Goal: Check status: Check status

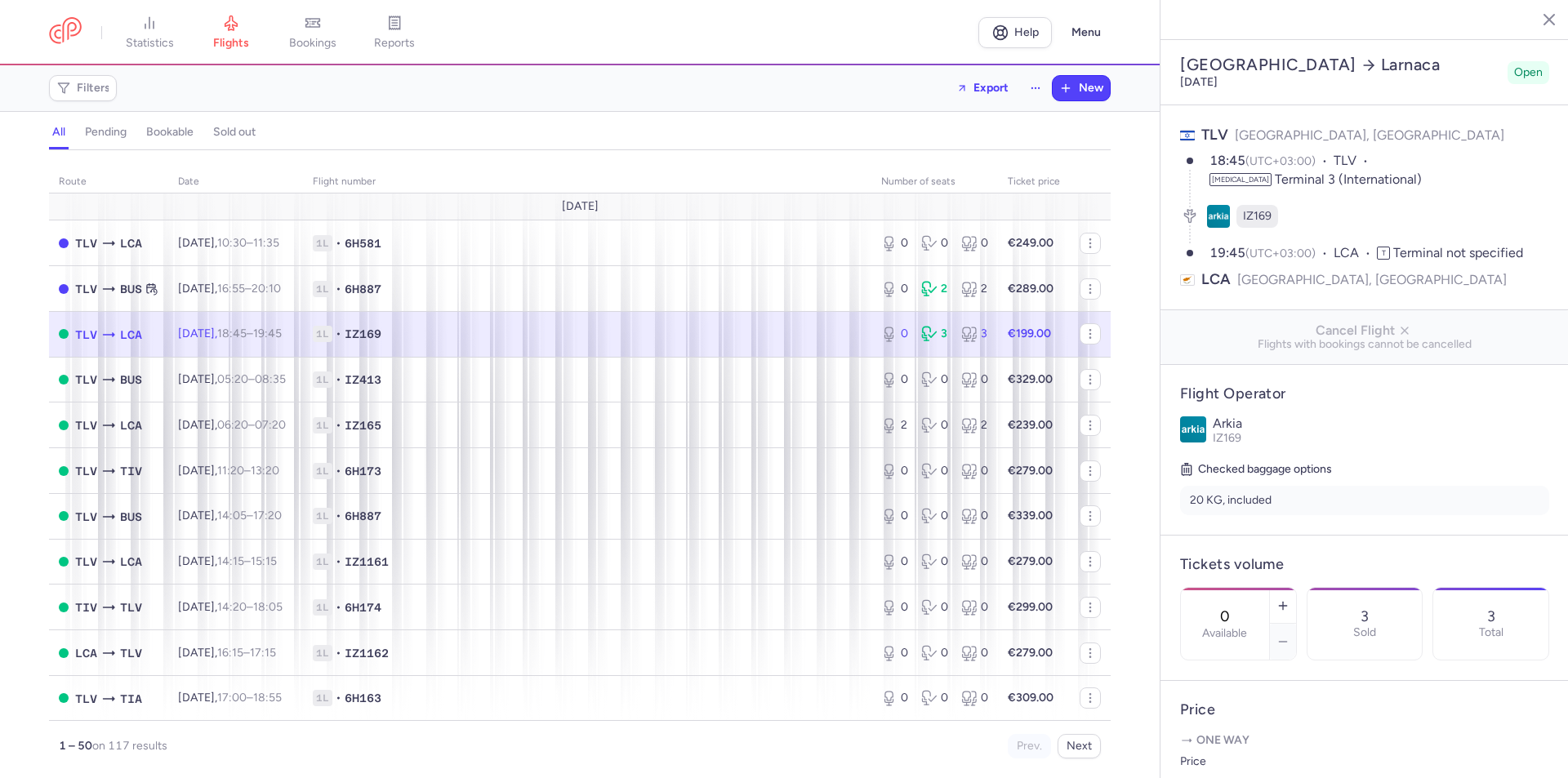
select select "hours"
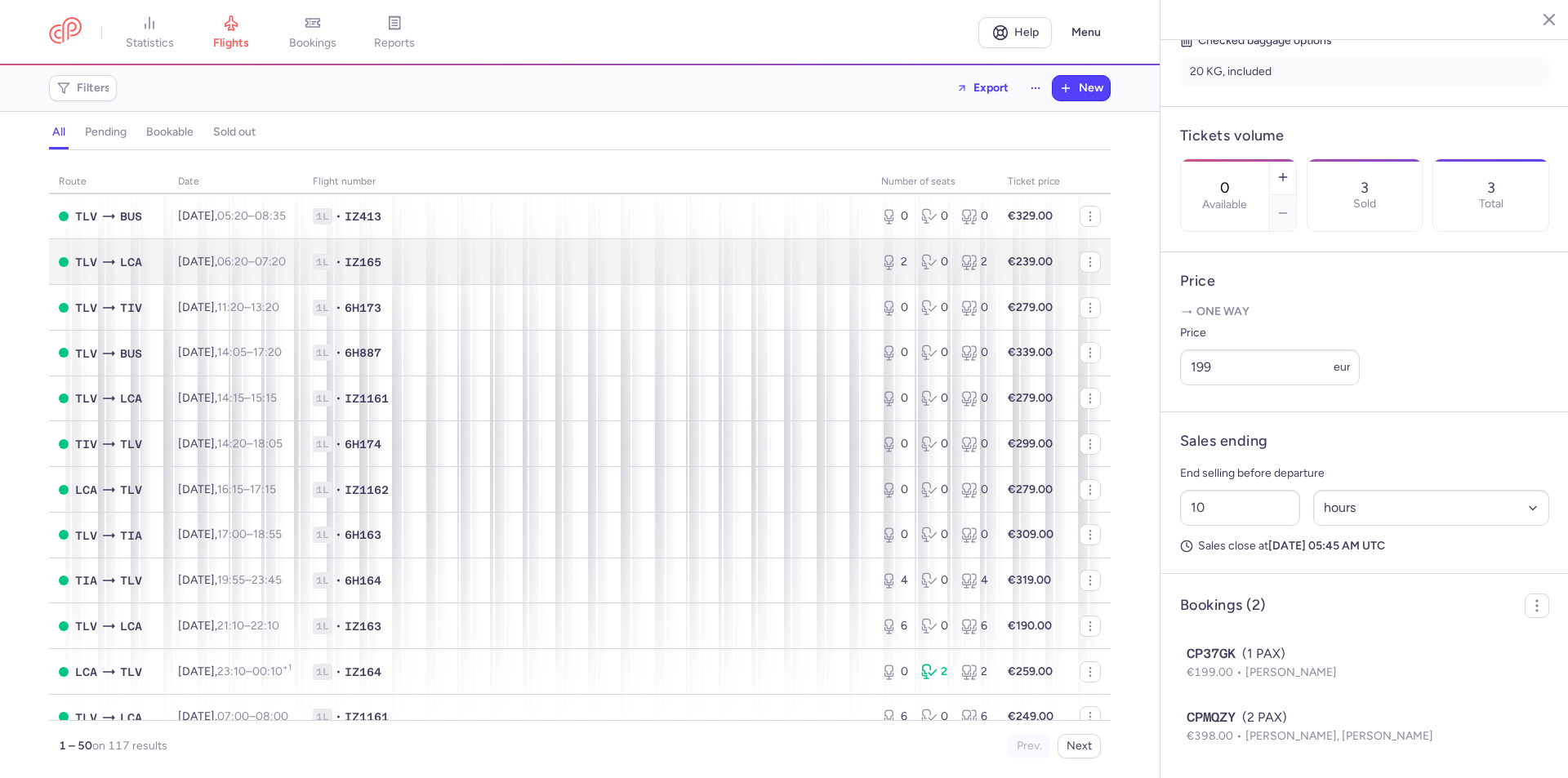
scroll to position [326, 0]
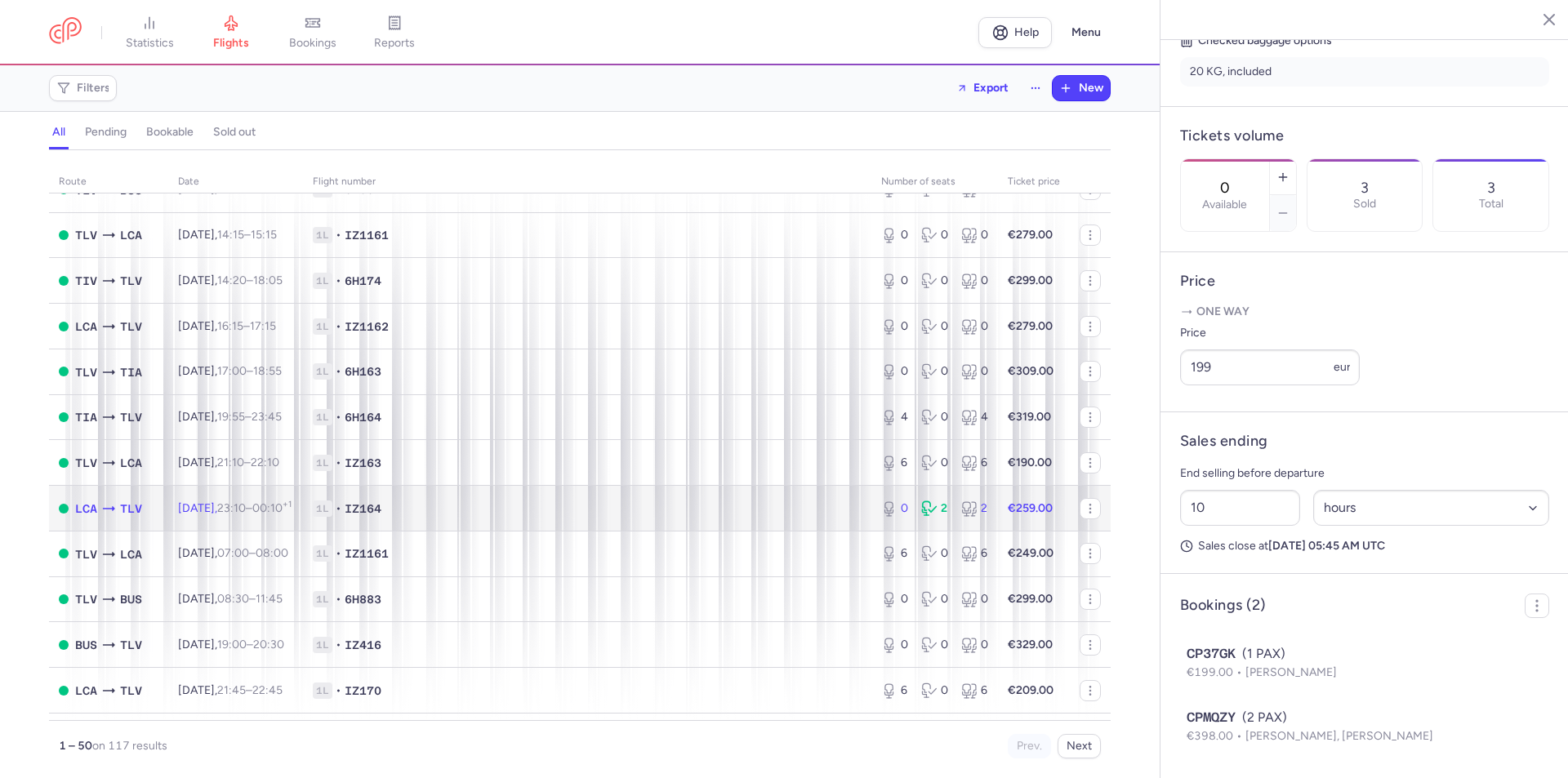
click at [731, 503] on span "1L • IZ164" at bounding box center [587, 509] width 549 height 16
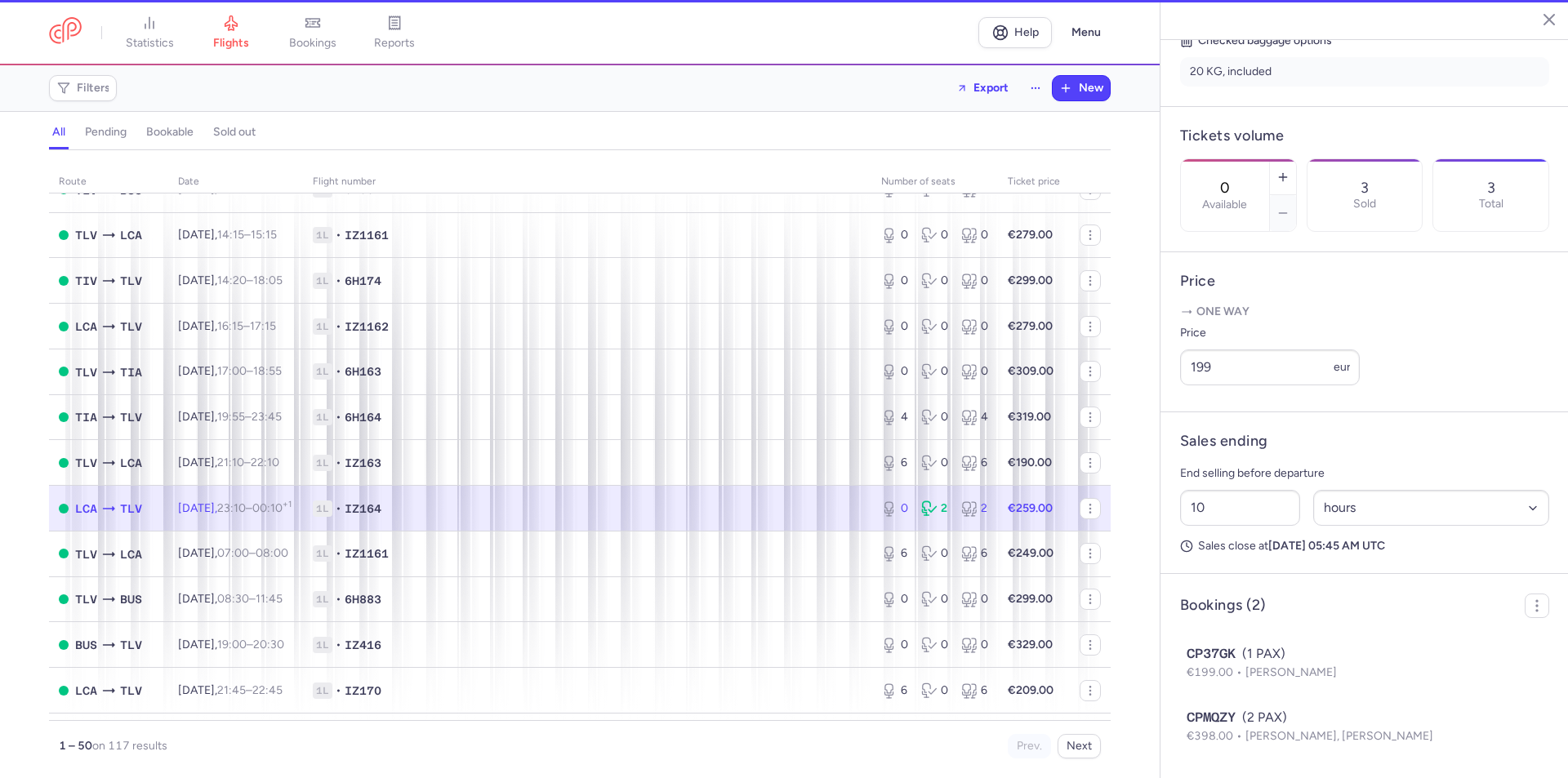
scroll to position [408, 0]
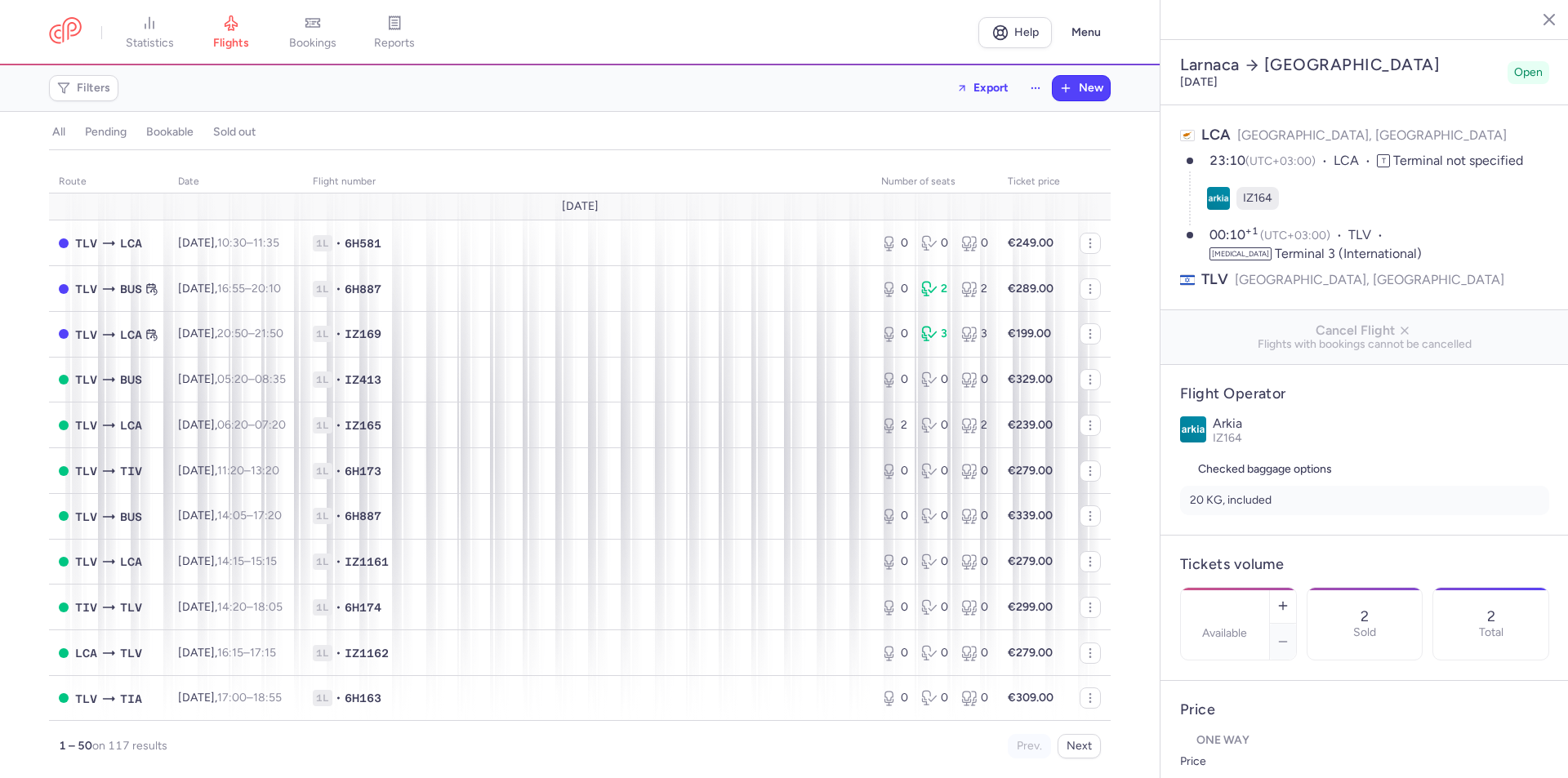
select select "days"
type input "0"
type input "259"
type input "10"
select select "hours"
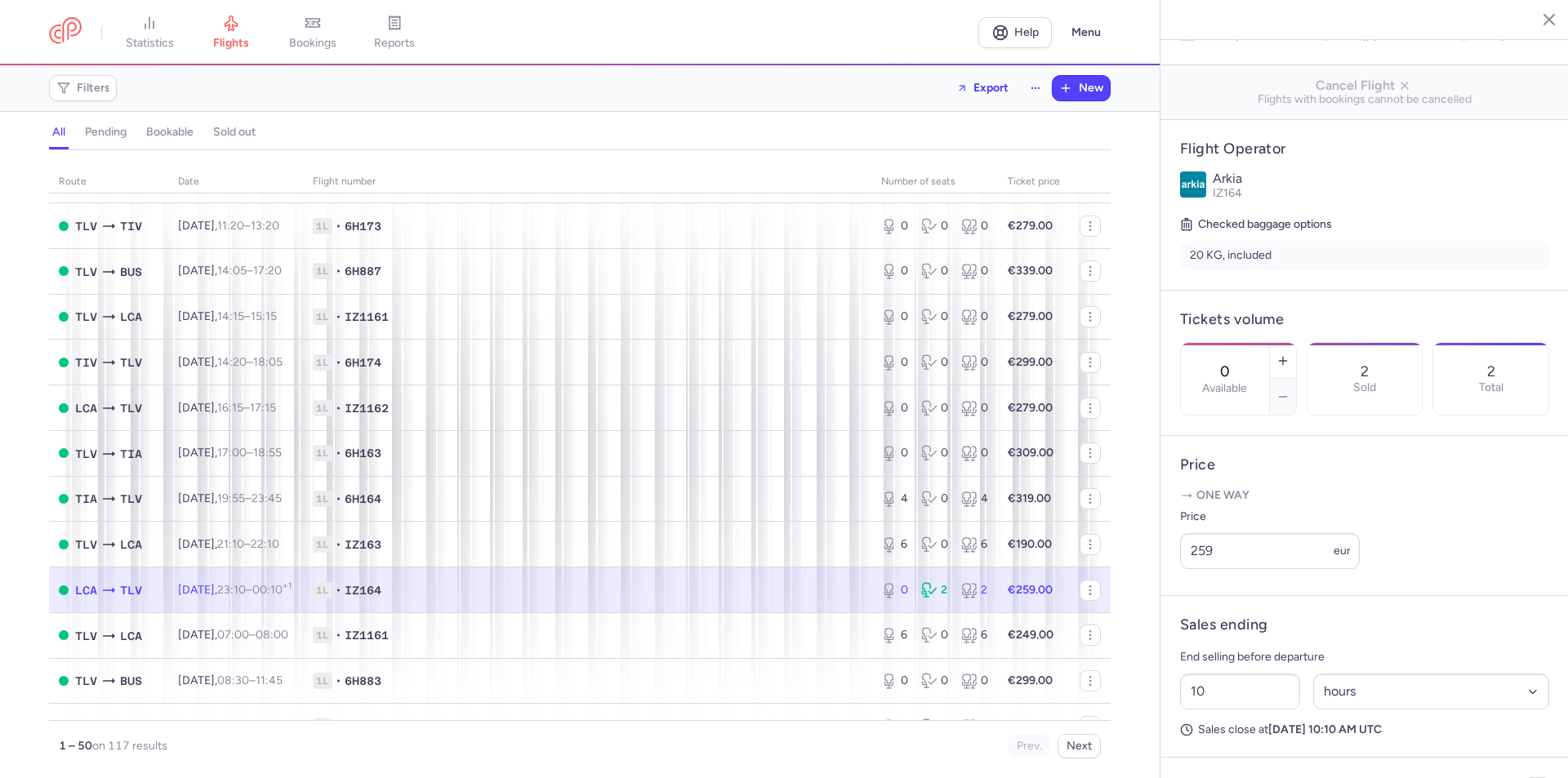
scroll to position [408, 0]
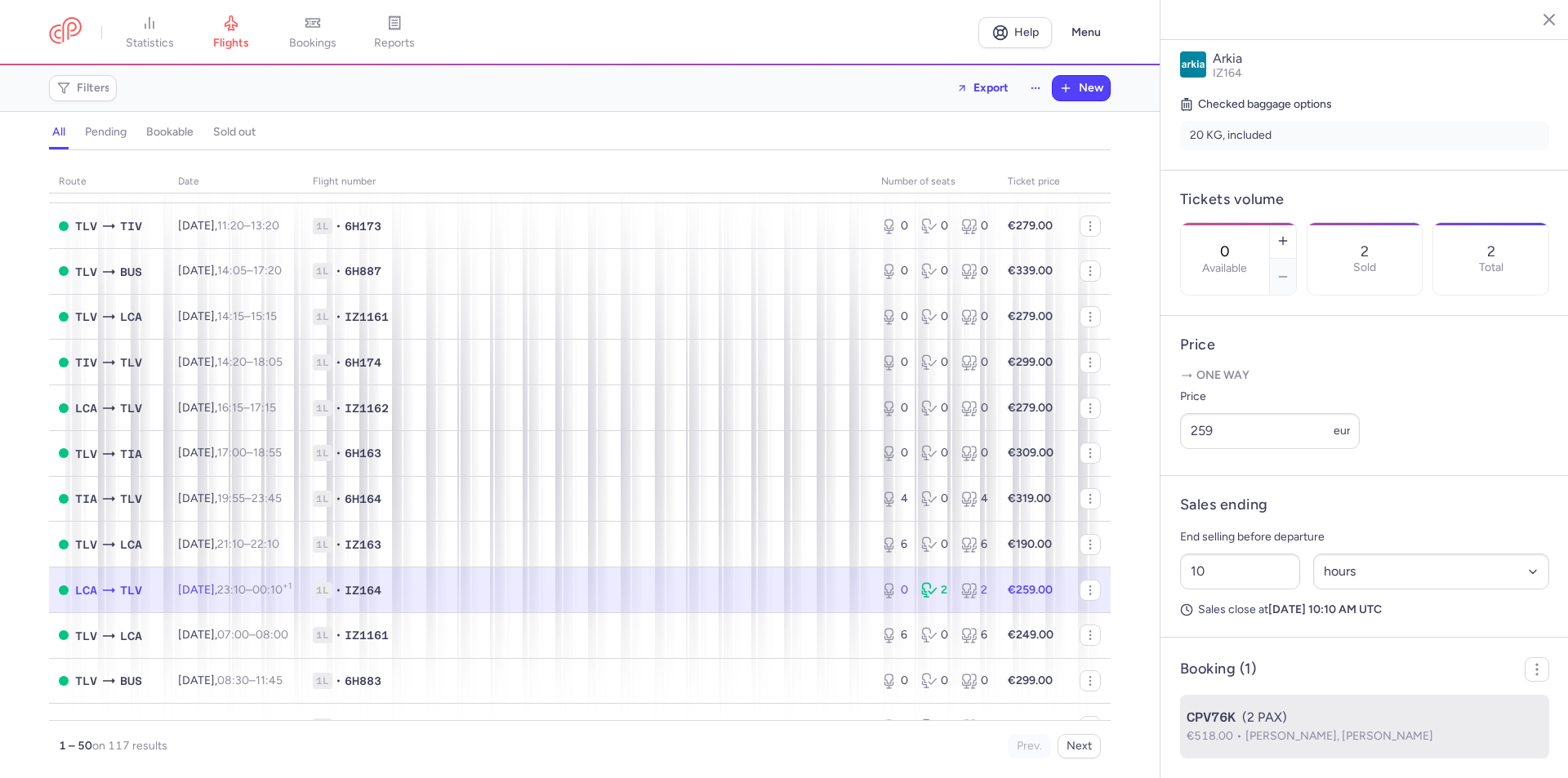
click at [1299, 728] on p "€518.00 [PERSON_NAME], [PERSON_NAME]" at bounding box center [1365, 737] width 356 height 18
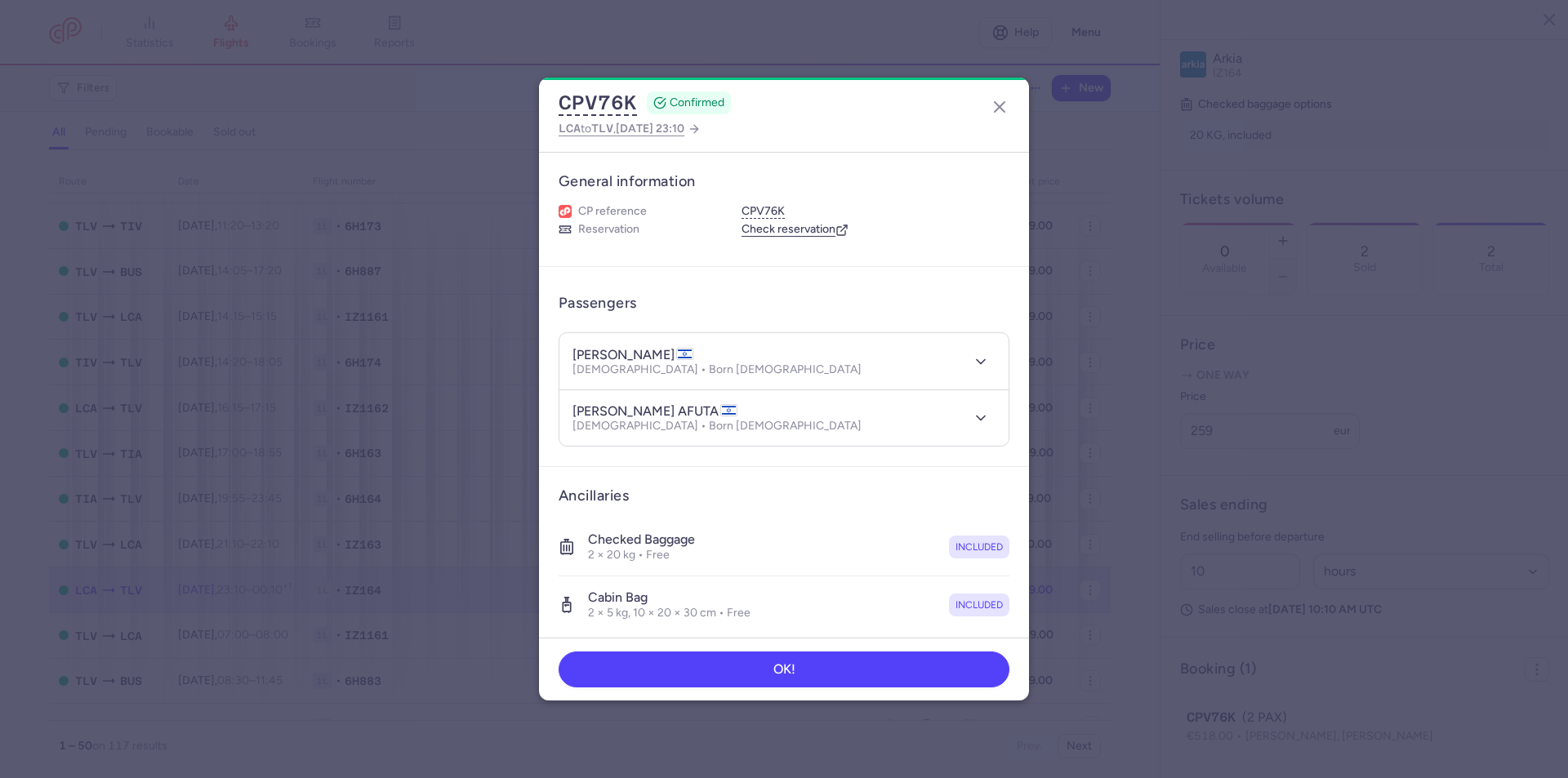
scroll to position [237, 0]
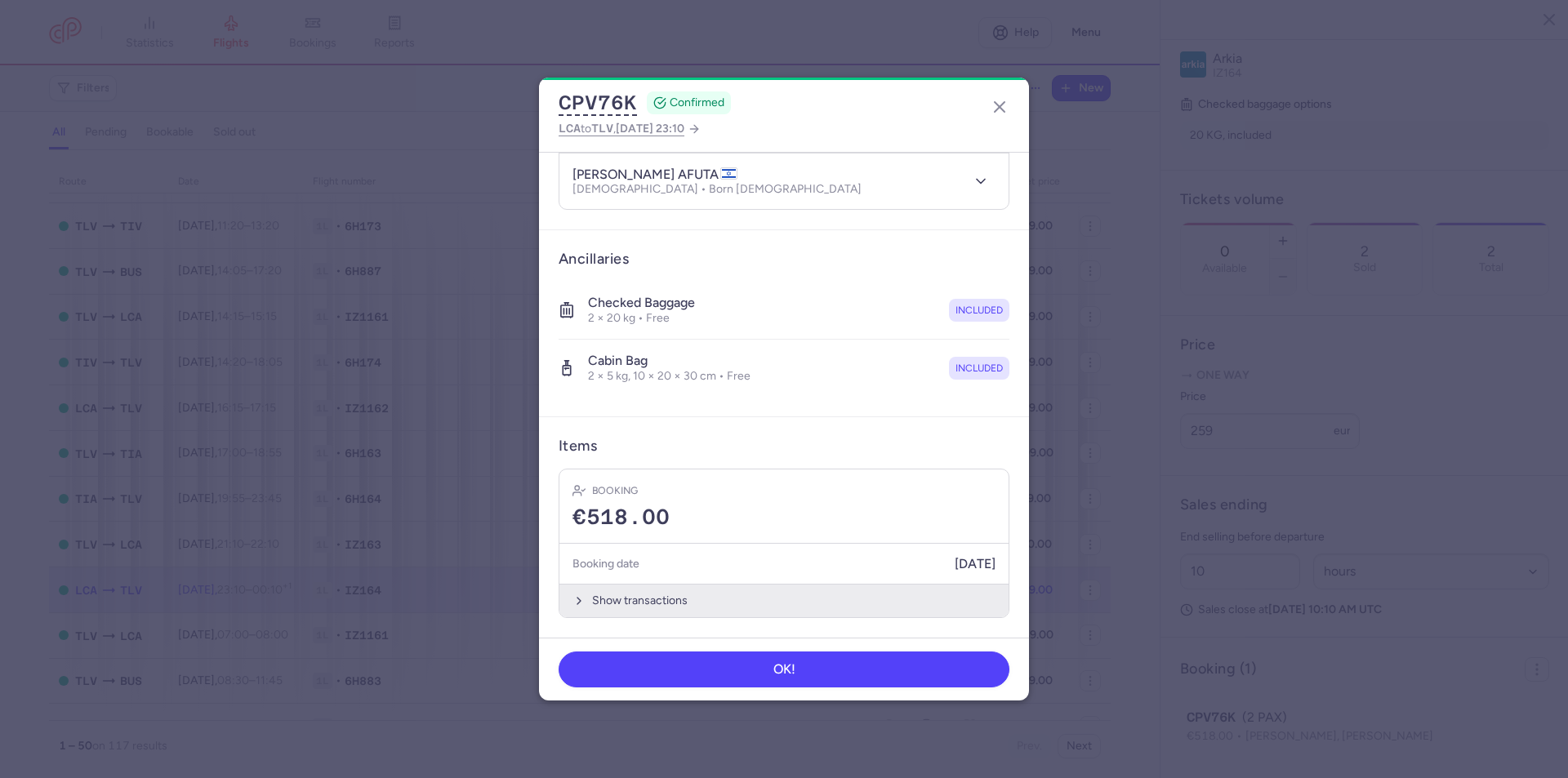
click at [780, 609] on button "Show transactions" at bounding box center [784, 600] width 449 height 34
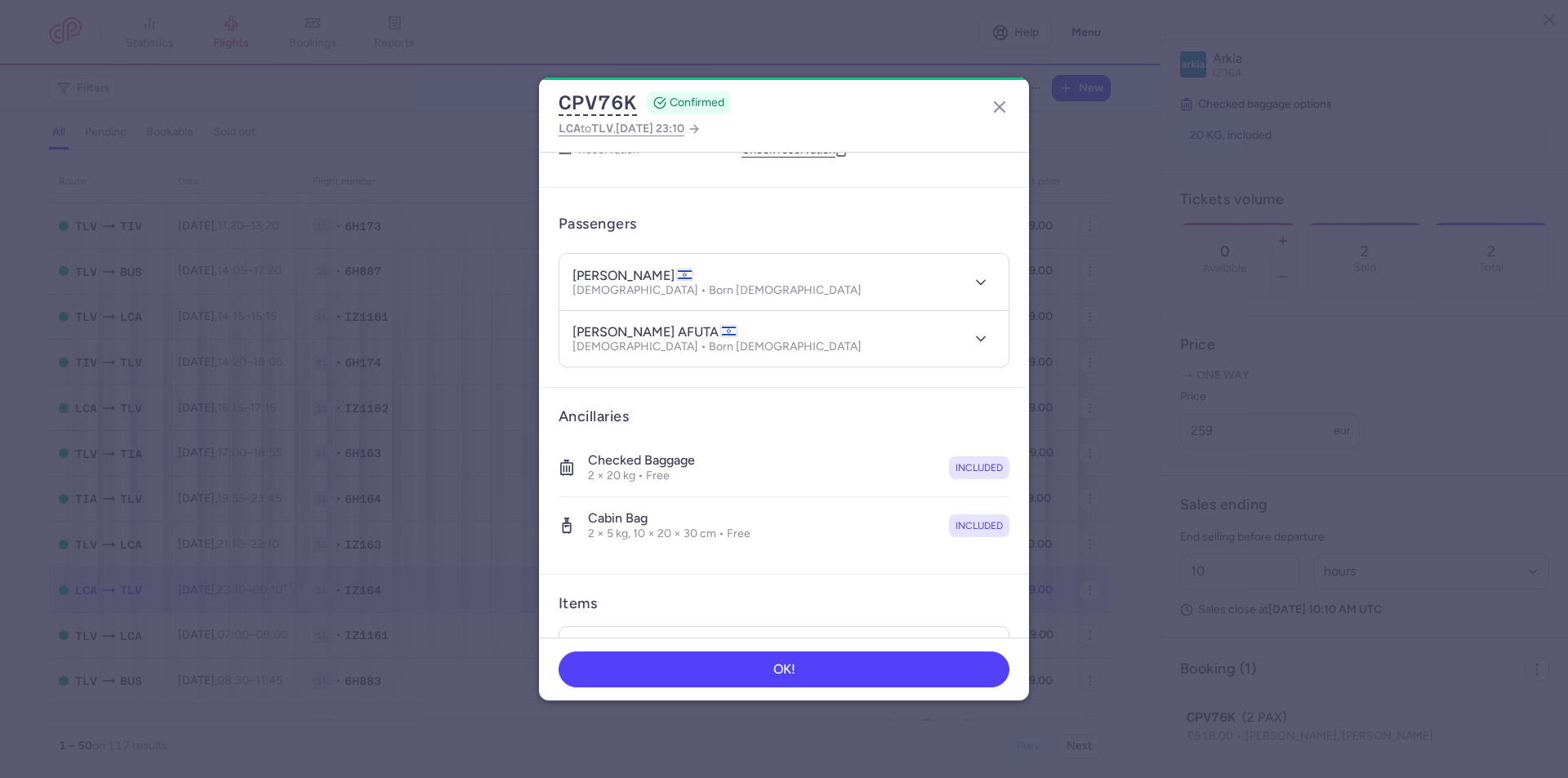
scroll to position [0, 0]
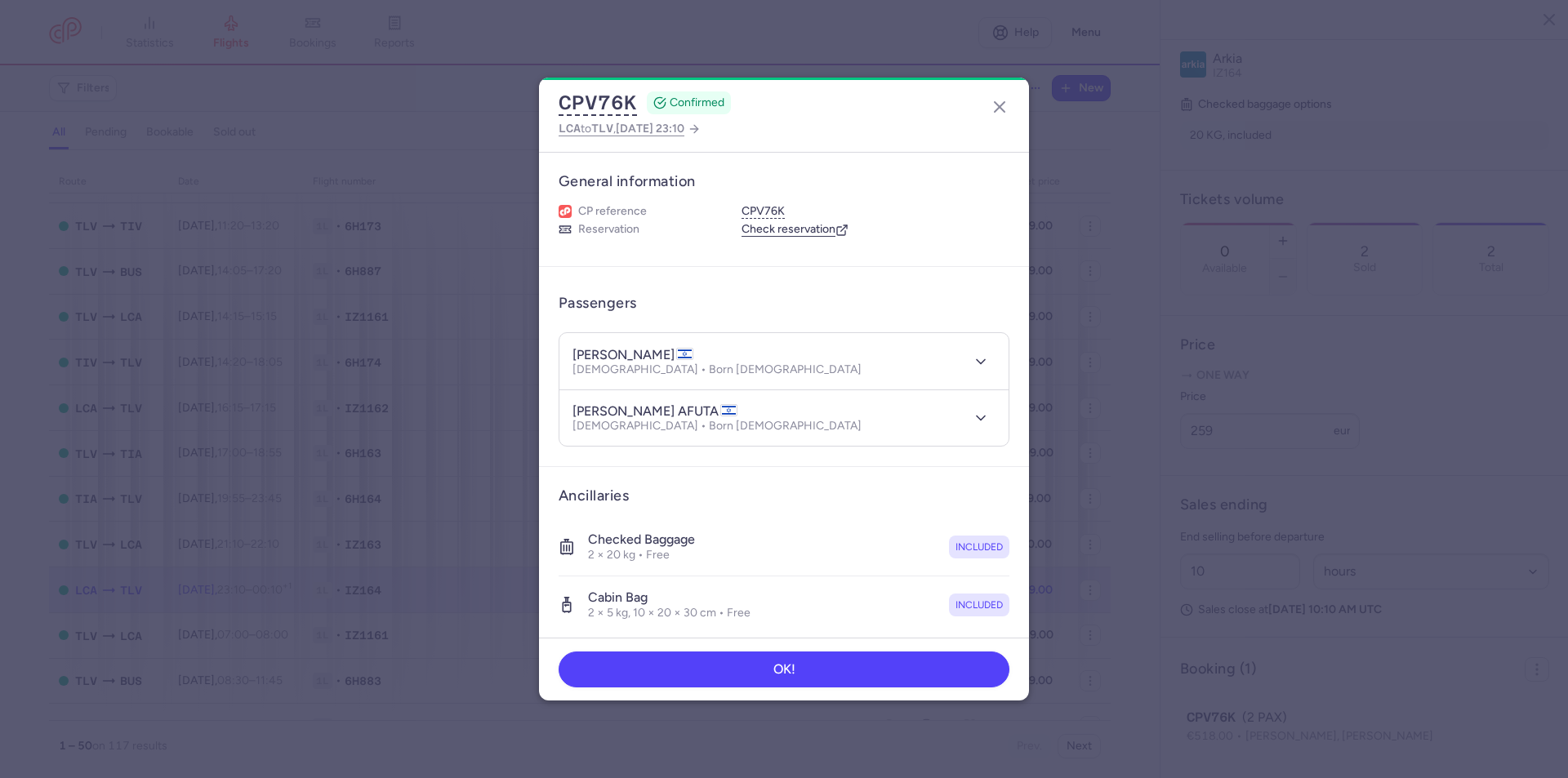
drag, startPoint x: 633, startPoint y: 355, endPoint x: 689, endPoint y: 354, distance: 56.0
click at [689, 354] on h4 "[PERSON_NAME]" at bounding box center [633, 355] width 121 height 16
copy h4 "[PERSON_NAME]"
click at [1009, 582] on article "Ancillaries Checked baggage 2 × 20 kg • Free included Cabin bag 2 × 5 kg, 10 × …" at bounding box center [784, 560] width 490 height 187
click at [626, 355] on h4 "[PERSON_NAME]" at bounding box center [633, 355] width 121 height 16
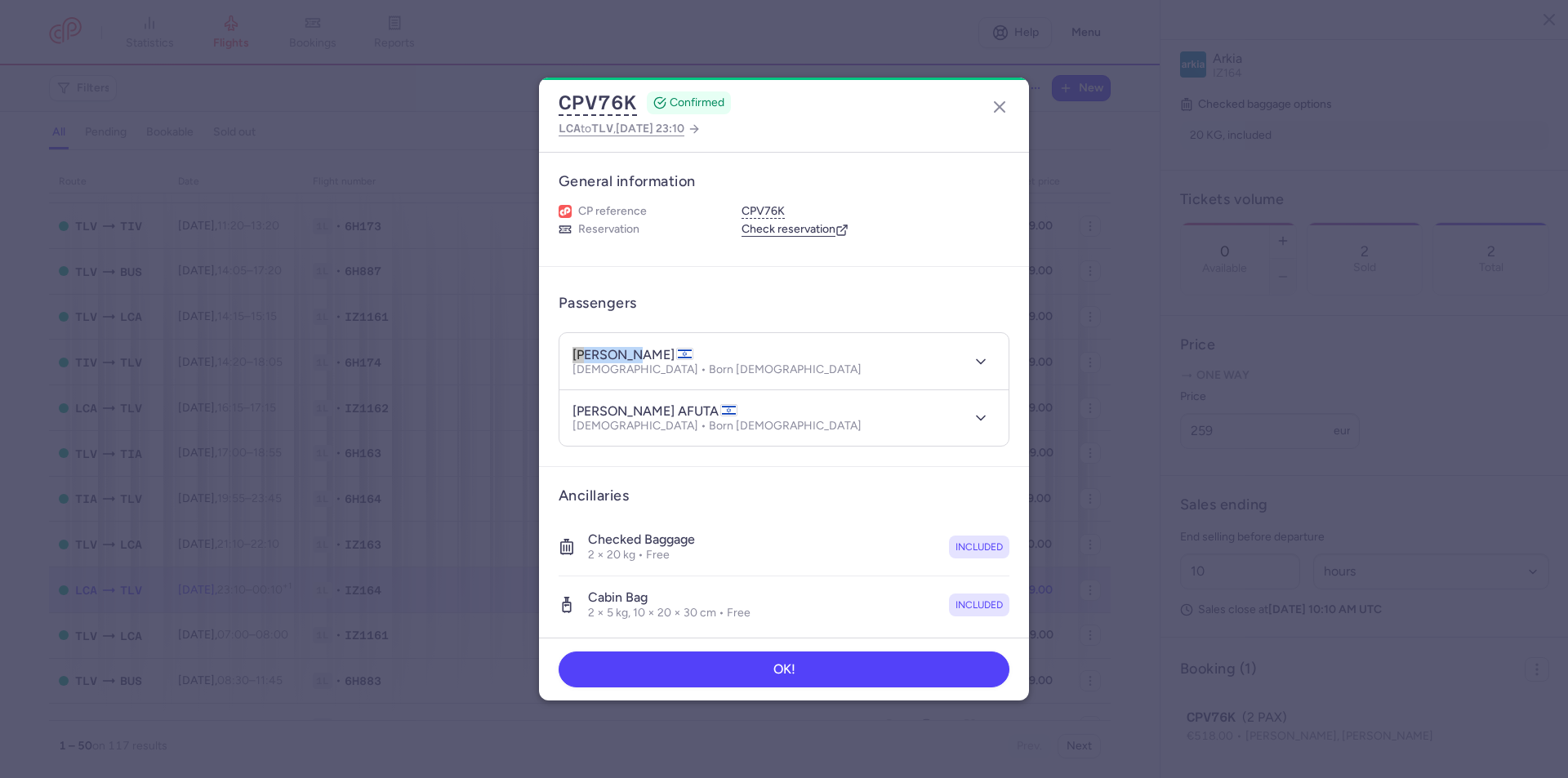
drag, startPoint x: 628, startPoint y: 354, endPoint x: 568, endPoint y: 357, distance: 60.1
click at [568, 357] on header "[PERSON_NAME] [DEMOGRAPHIC_DATA] • Born [DEMOGRAPHIC_DATA]" at bounding box center [784, 361] width 449 height 57
copy h4 "[PERSON_NAME]"
drag, startPoint x: 606, startPoint y: 410, endPoint x: 713, endPoint y: 411, distance: 107.0
click at [713, 411] on h4 "[PERSON_NAME] AFUTA" at bounding box center [655, 411] width 165 height 16
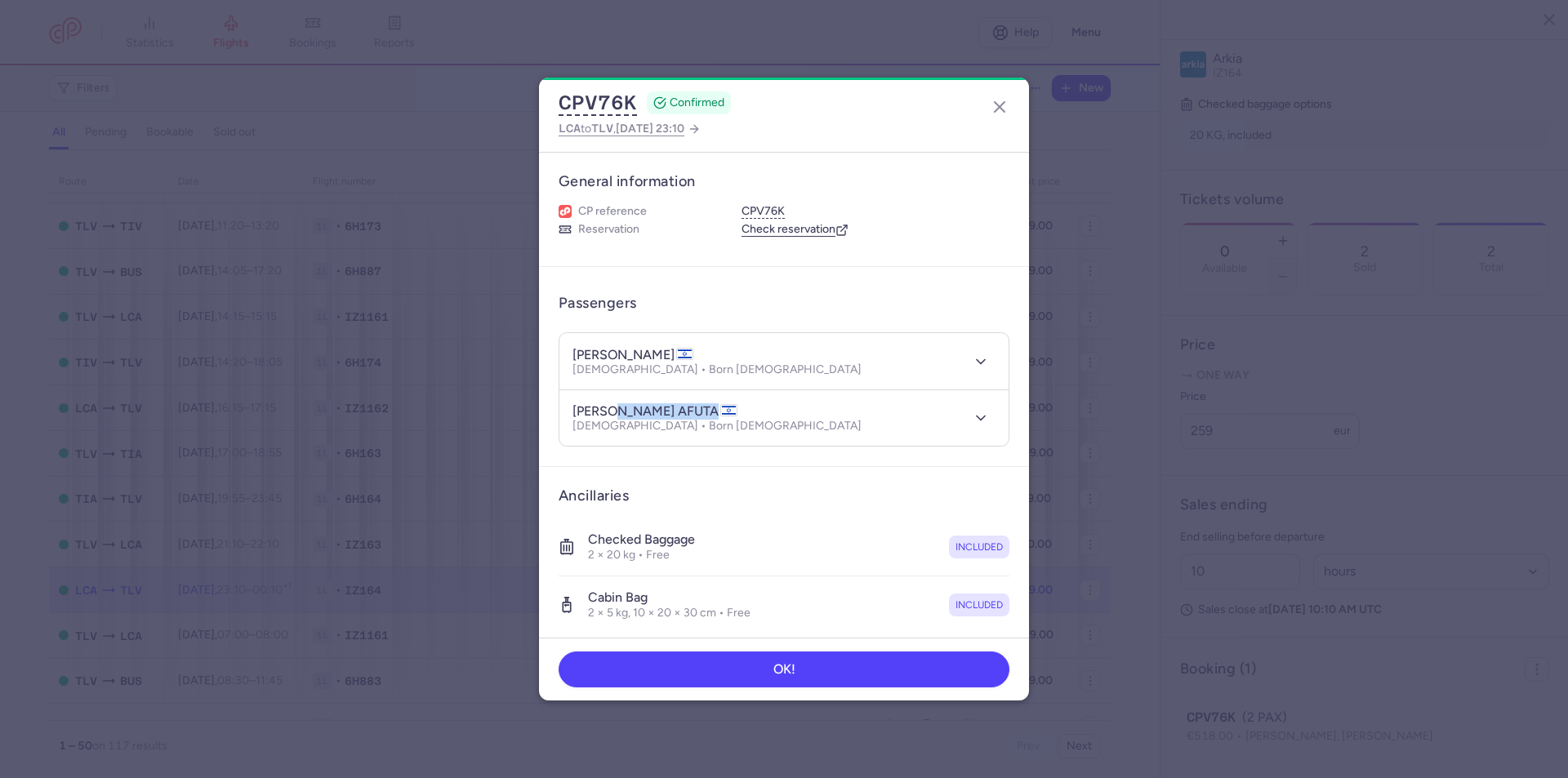
copy h4 "MAYMON AFUTA"
click at [1013, 575] on article "Ancillaries Checked baggage 2 × 20 kg • Free included Cabin bag 2 × 5 kg, 10 × …" at bounding box center [784, 560] width 490 height 187
drag, startPoint x: 603, startPoint y: 410, endPoint x: 540, endPoint y: 401, distance: 63.6
click at [540, 401] on article "Passengers [PERSON_NAME] [DEMOGRAPHIC_DATA] • Born [DEMOGRAPHIC_DATA] [PERSON_N…" at bounding box center [784, 367] width 490 height 200
copy h4 "[PERSON_NAME]"
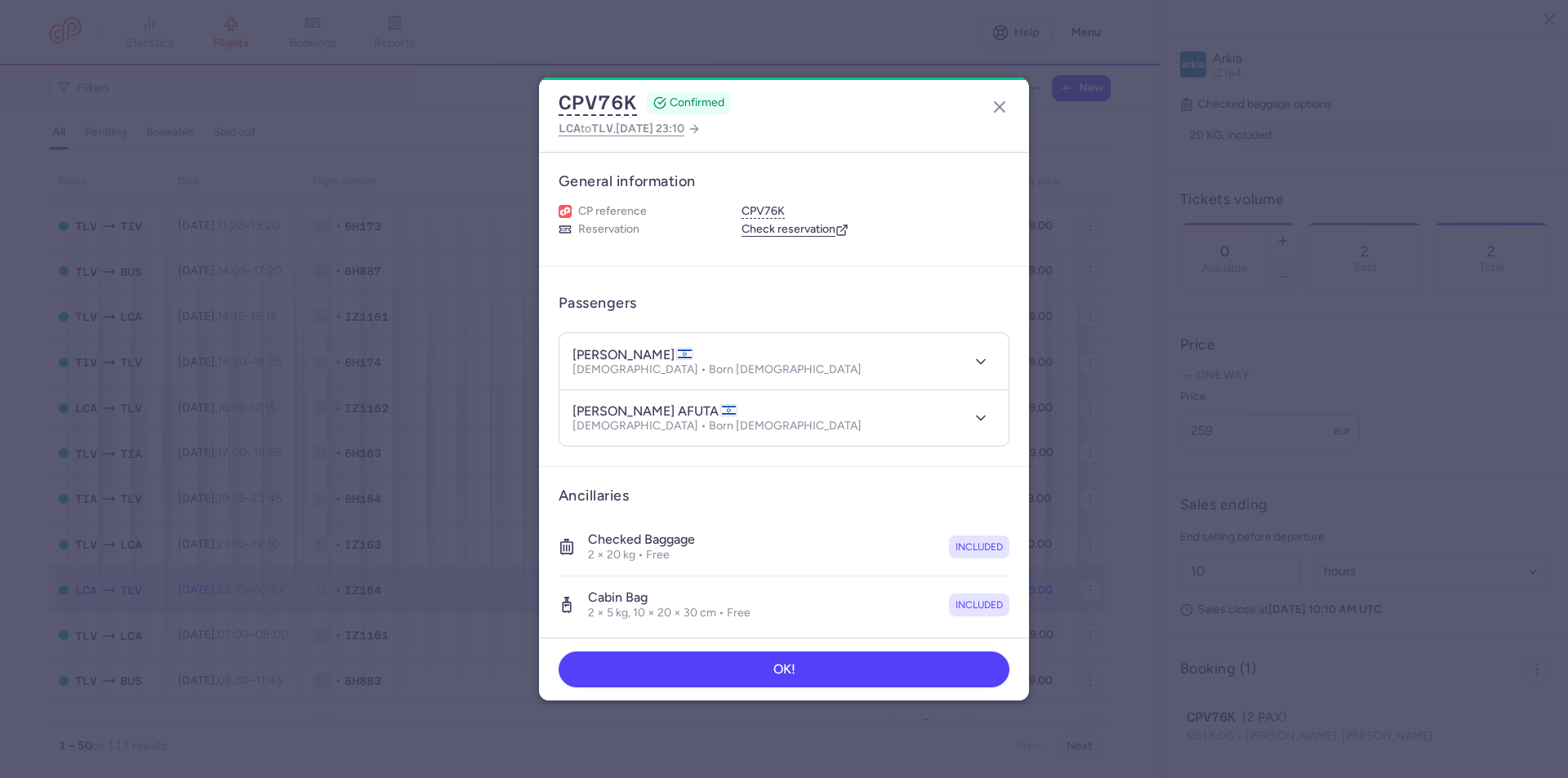
click at [1029, 577] on dialog "CPV76K CONFIRMED LCA to TLV , [DATE] 23:10 General information CP reference CPV…" at bounding box center [784, 388] width 1516 height 623
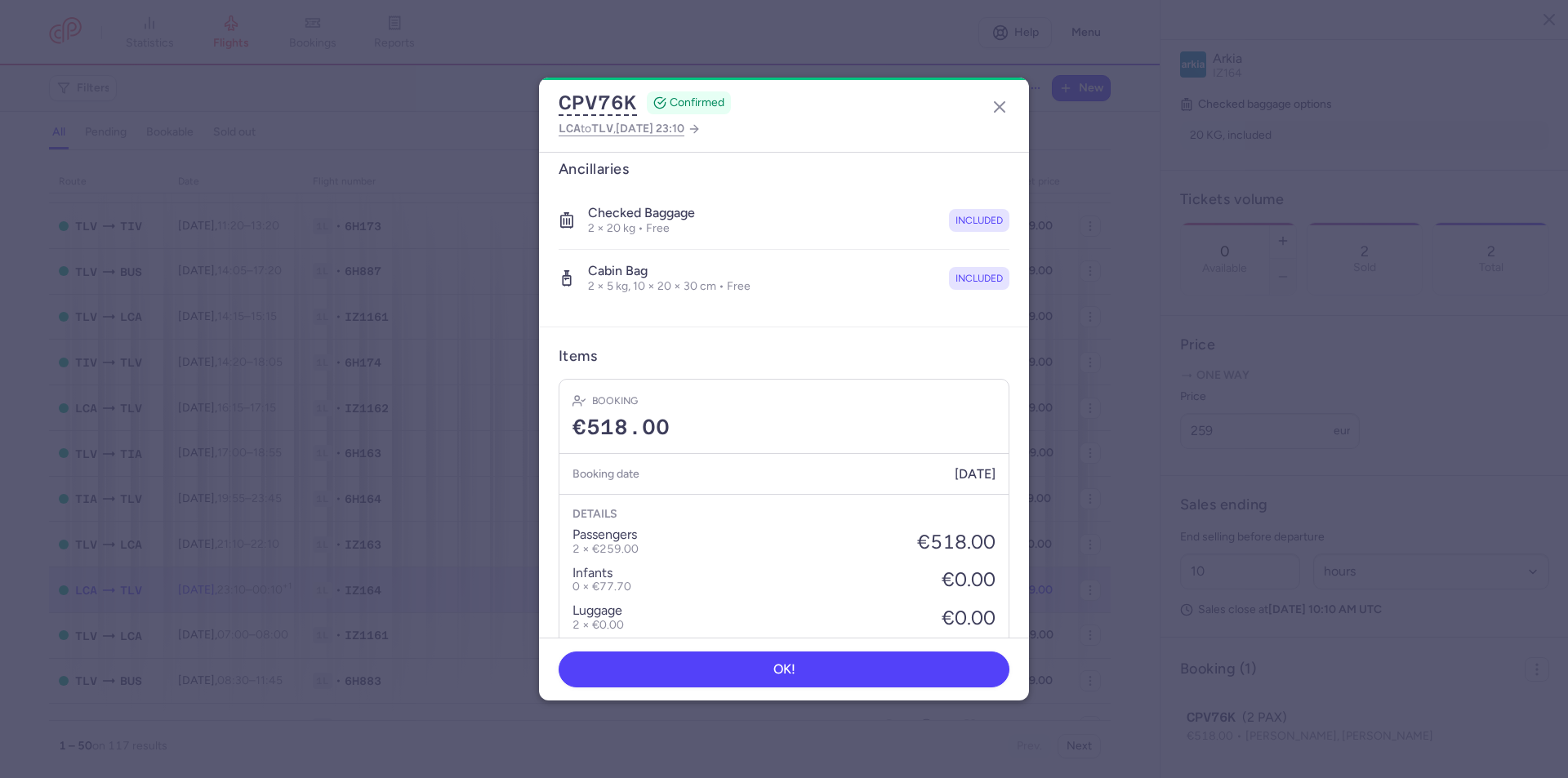
scroll to position [488, 0]
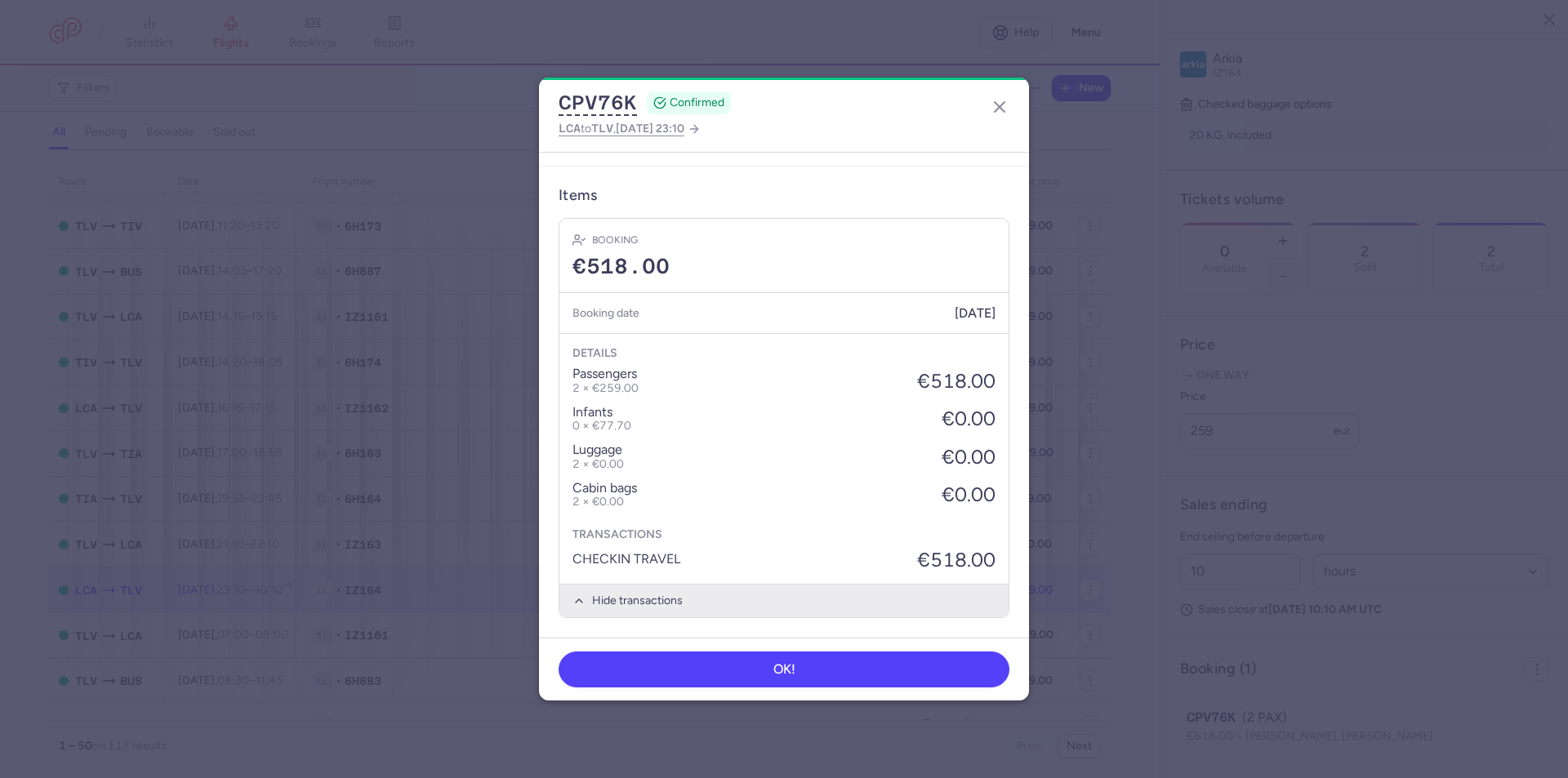
click at [763, 603] on button "Hide transactions" at bounding box center [784, 600] width 449 height 34
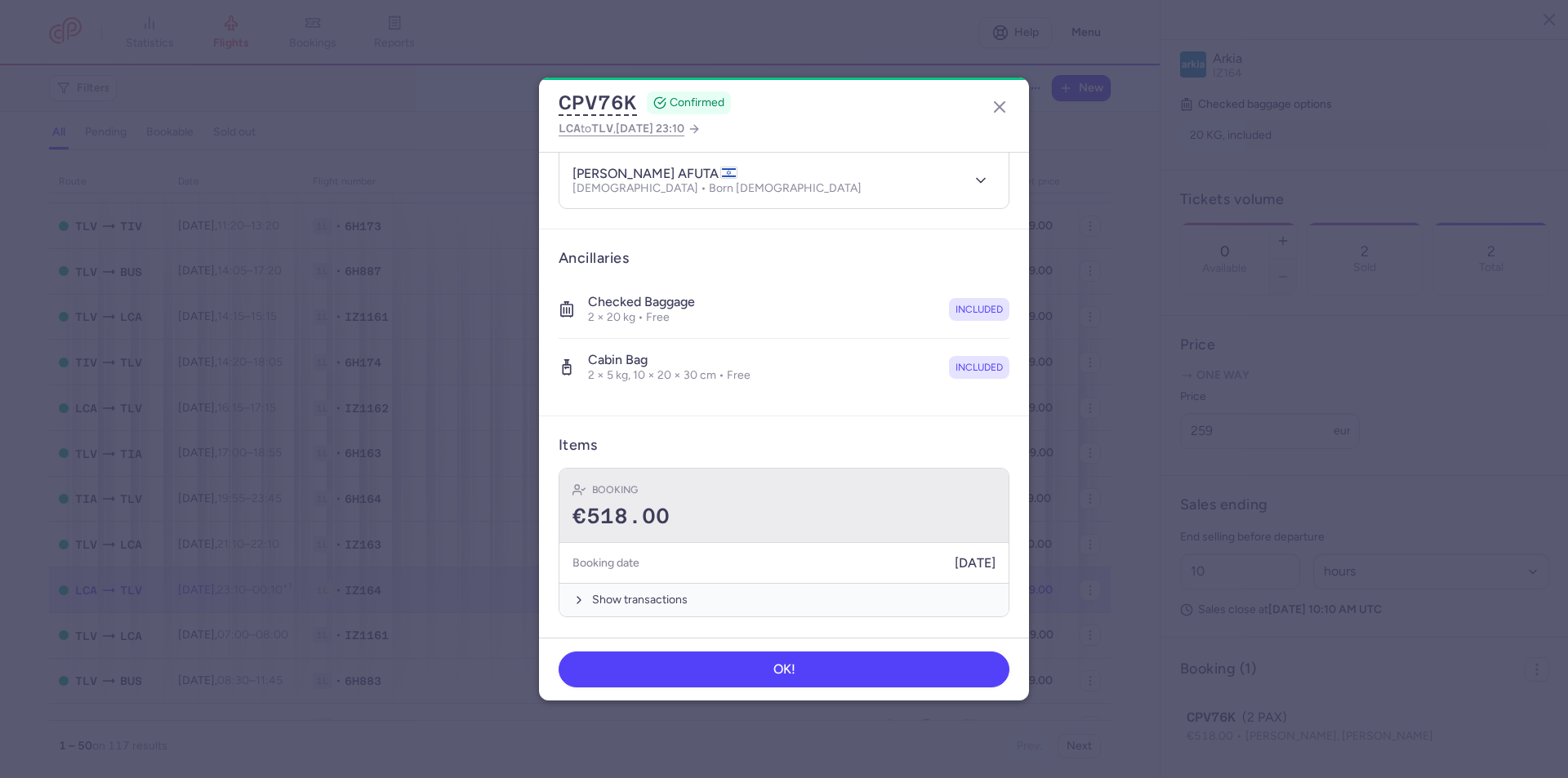
scroll to position [237, 0]
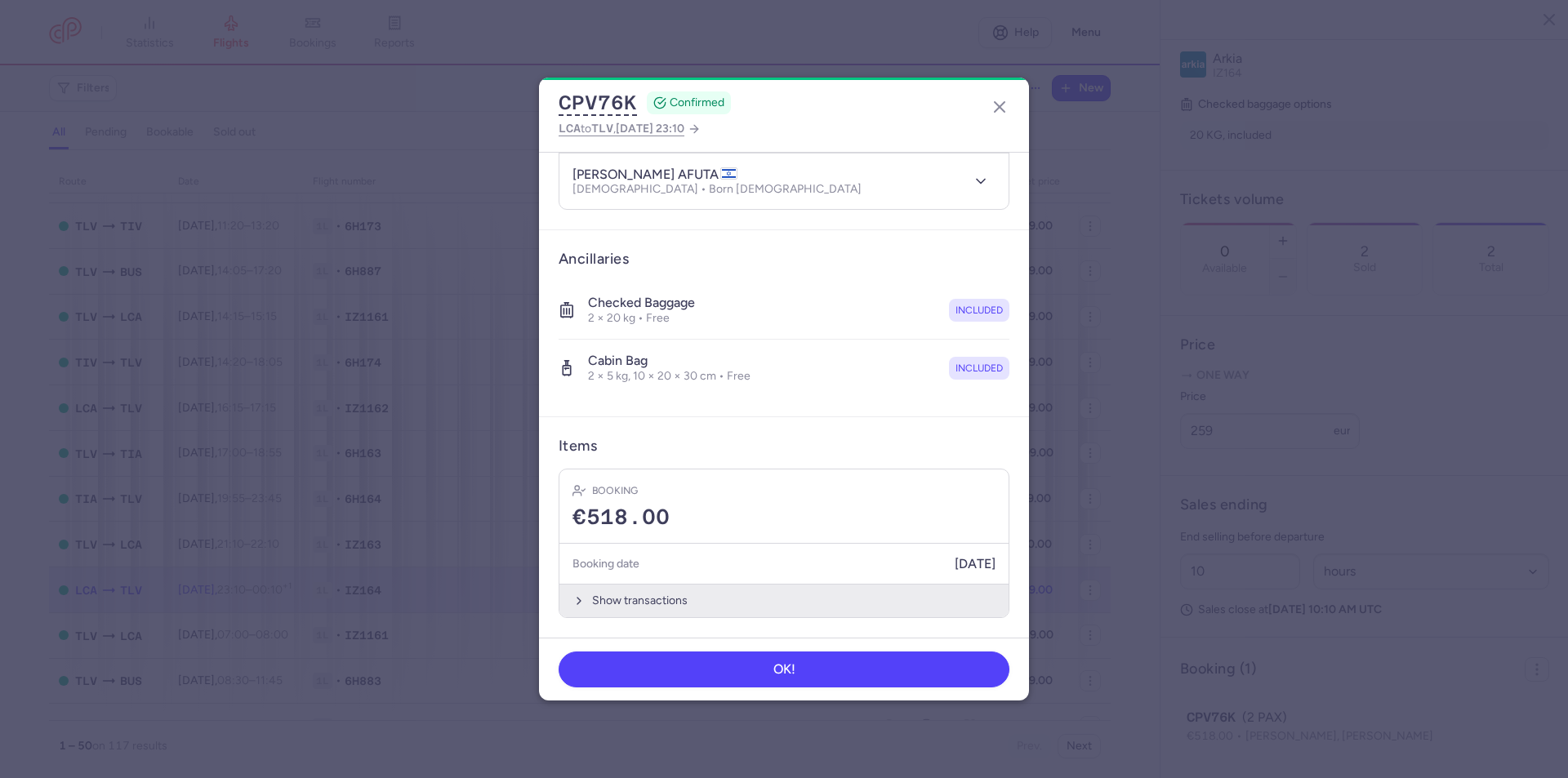
click at [722, 600] on button "Show transactions" at bounding box center [784, 600] width 449 height 34
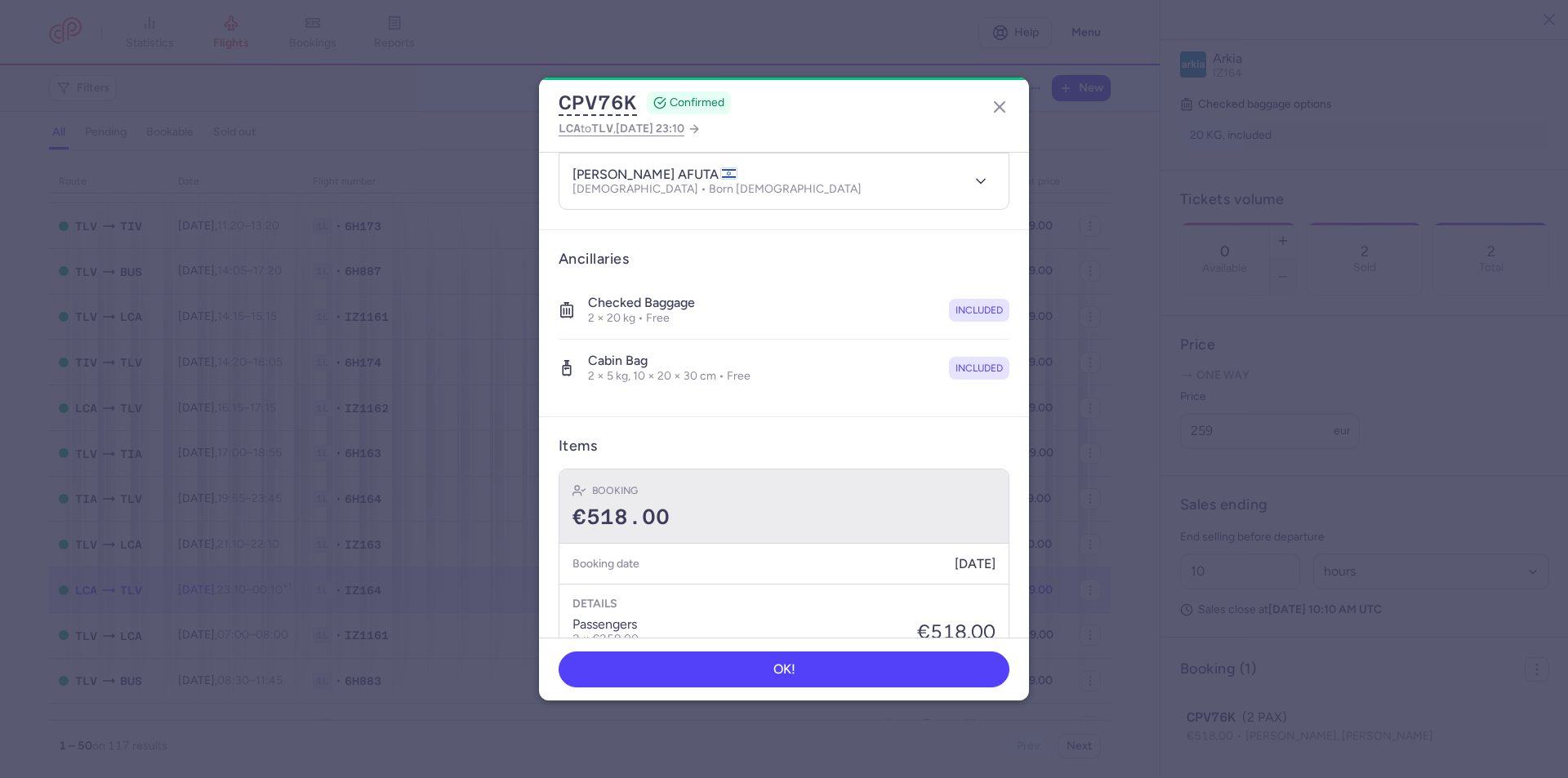
scroll to position [488, 0]
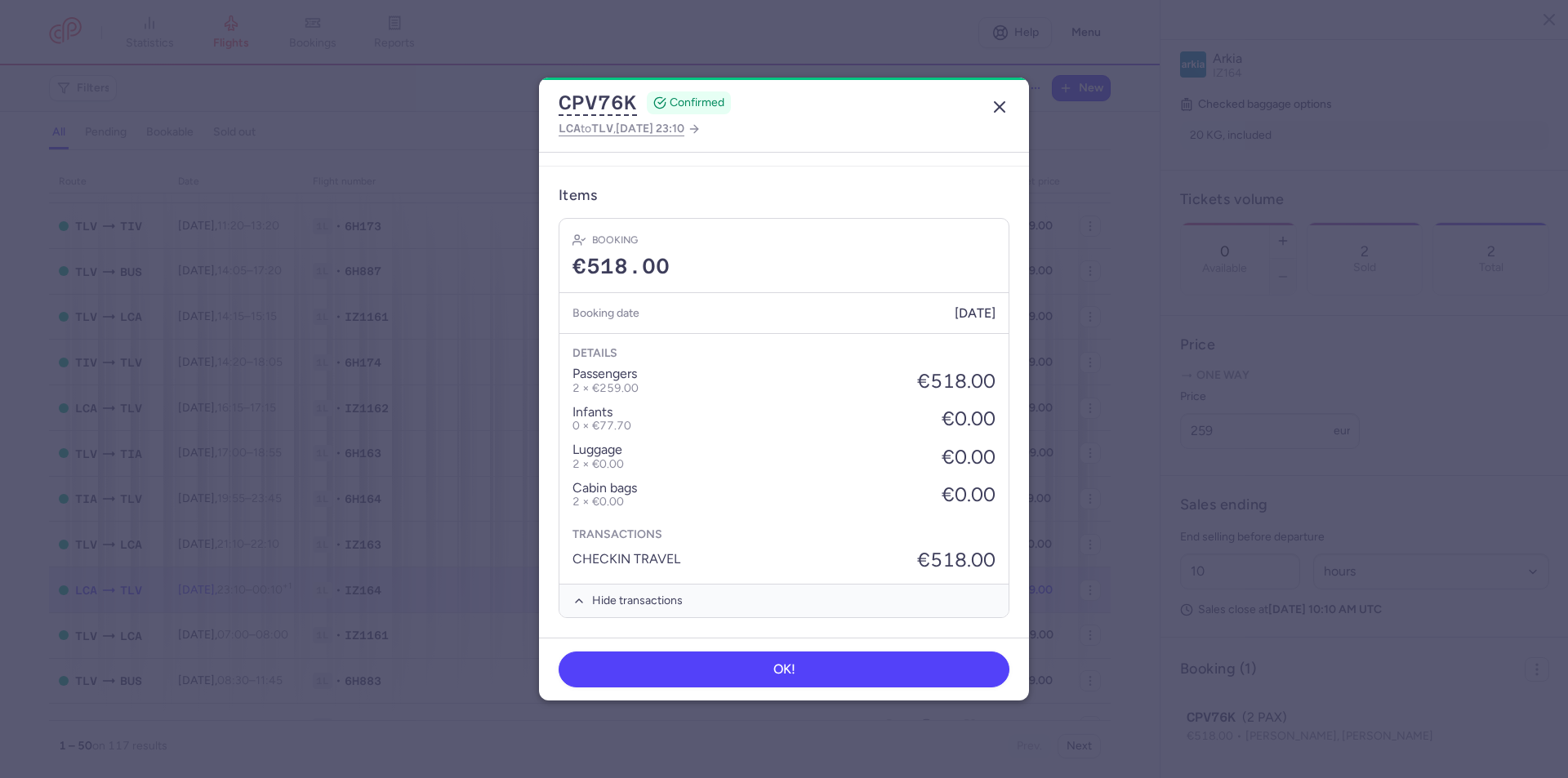
click at [991, 102] on icon "button" at bounding box center [1000, 107] width 20 height 20
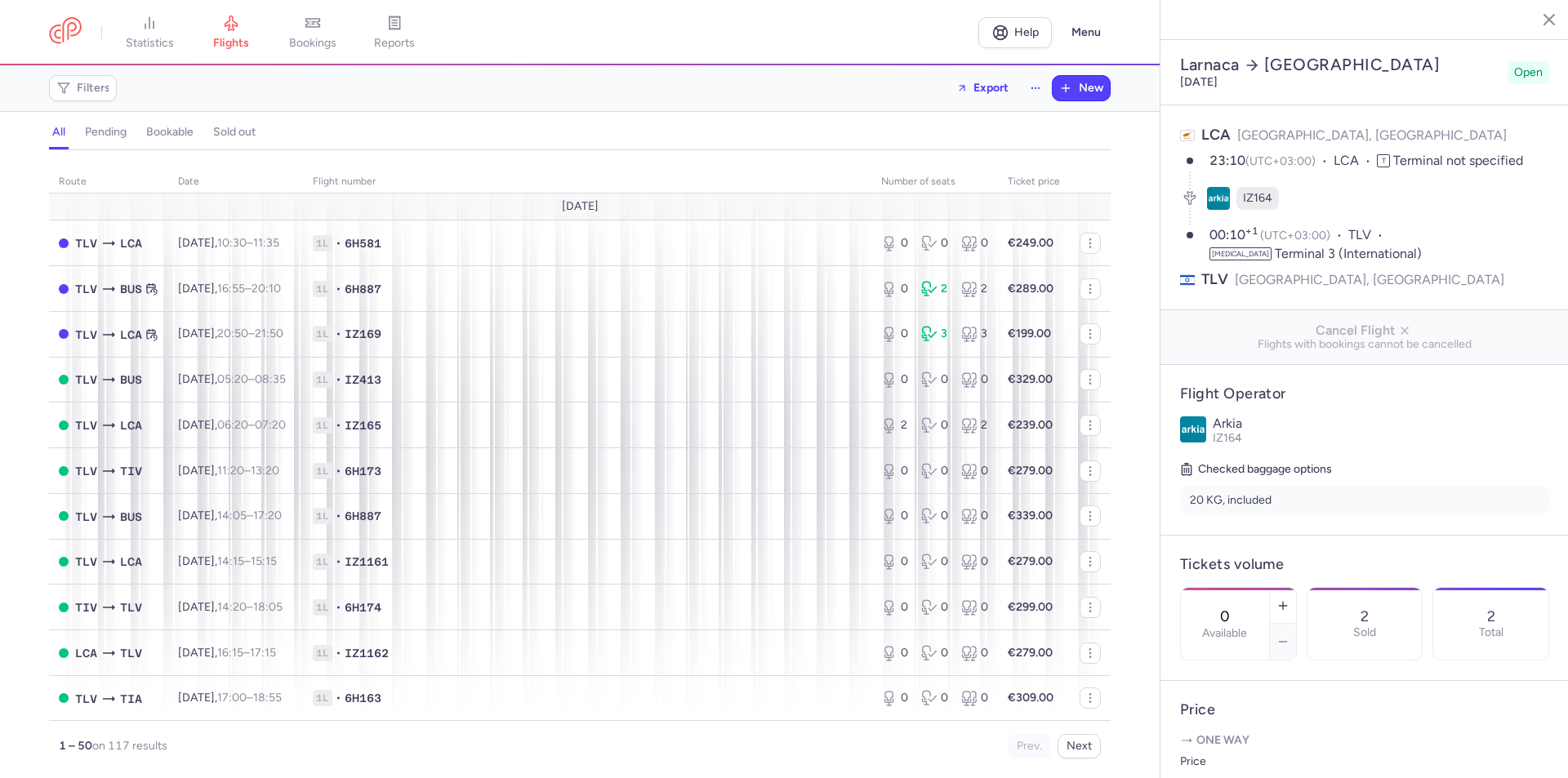
select select "hours"
